Goal: Communication & Community: Answer question/provide support

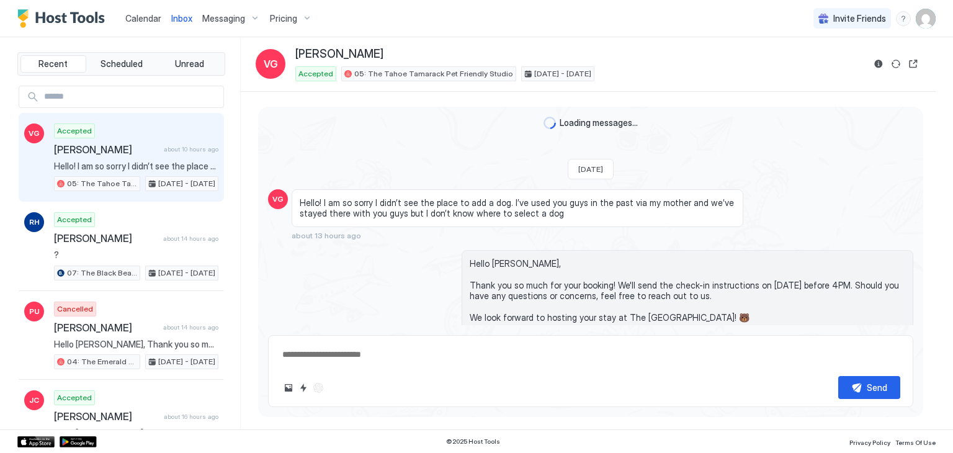
scroll to position [429, 0]
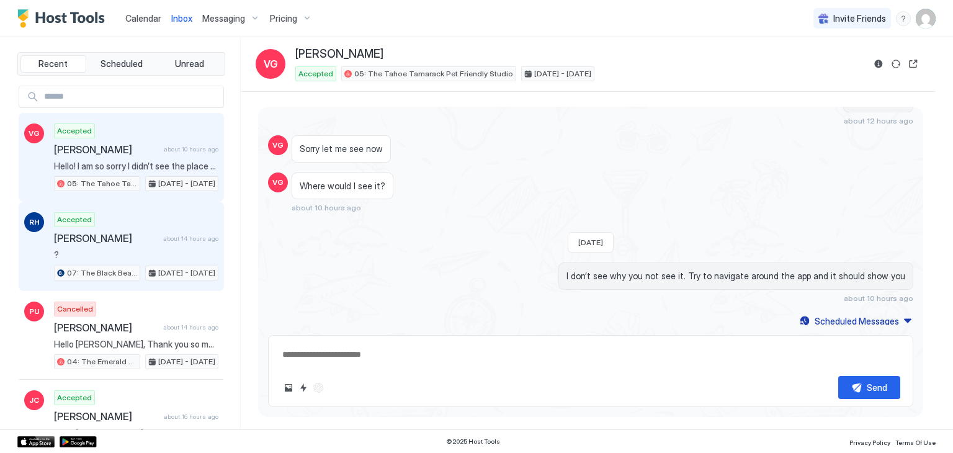
click at [151, 226] on div "Accepted [PERSON_NAME] about 14 hours ago ? 07: The Black Bear King Studio [DAT…" at bounding box center [136, 246] width 164 height 68
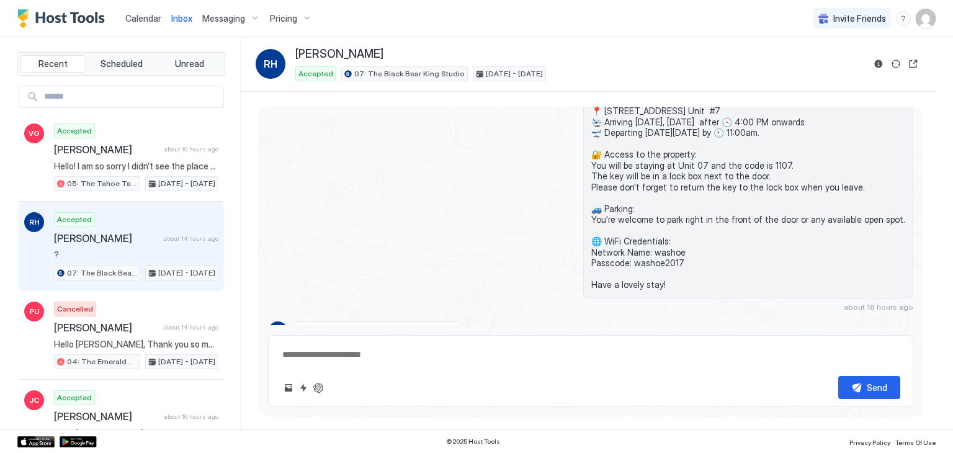
scroll to position [339, 0]
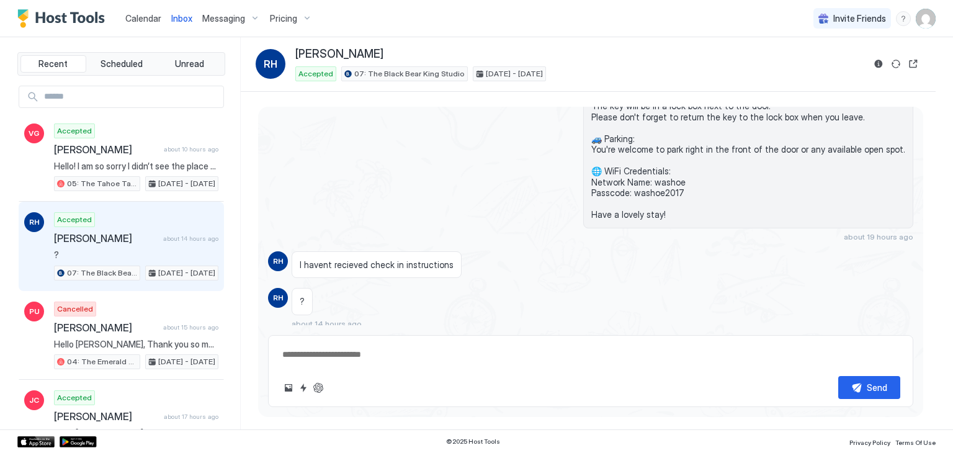
type textarea "*"
